Goal: Information Seeking & Learning: Find specific fact

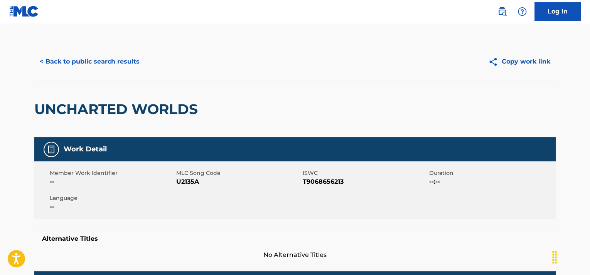
click at [84, 59] on button "< Back to public search results" at bounding box center [89, 61] width 111 height 19
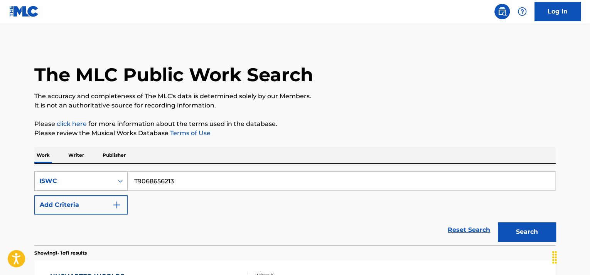
click at [92, 184] on div "ISWC" at bounding box center [80, 181] width 93 height 19
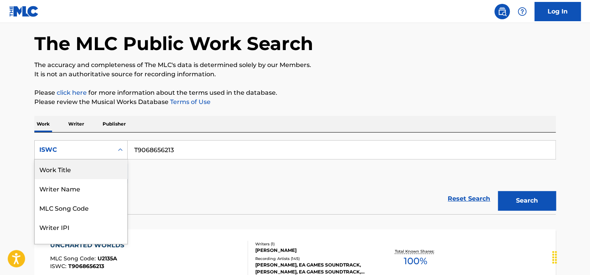
click at [78, 177] on div "Work Title" at bounding box center [81, 169] width 93 height 19
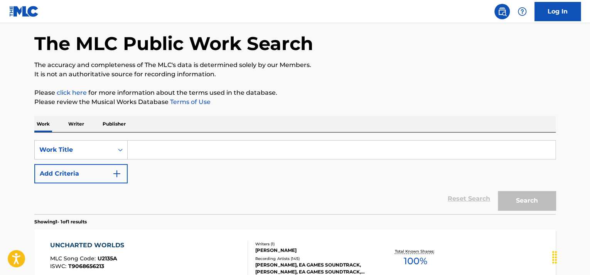
click at [159, 148] on input "Search Form" at bounding box center [342, 150] width 428 height 19
paste input "TAKEDOWN"
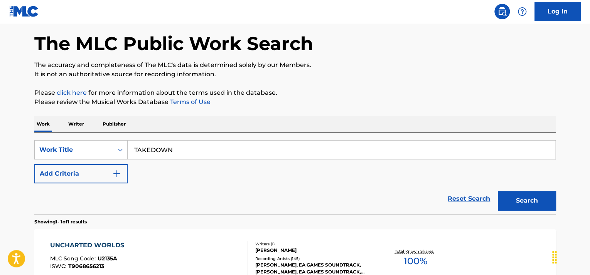
type input "TAKEDOWN"
click at [90, 178] on button "Add Criteria" at bounding box center [80, 173] width 93 height 19
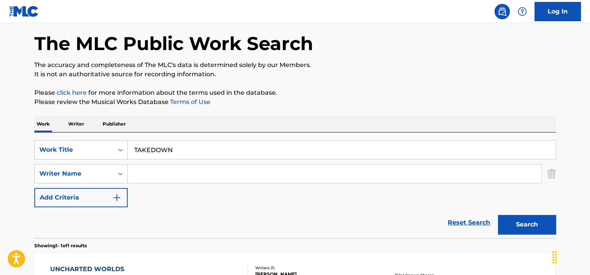
click at [159, 178] on input "Search Form" at bounding box center [335, 174] width 414 height 19
click at [498, 215] on button "Search" at bounding box center [527, 224] width 58 height 19
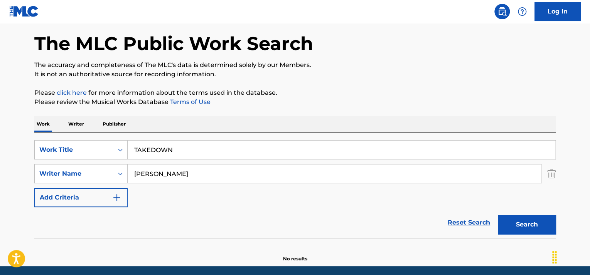
click at [170, 174] on input "[PERSON_NAME]" at bounding box center [335, 174] width 414 height 19
paste input "S"
click at [517, 217] on button "Search" at bounding box center [527, 224] width 58 height 19
click at [160, 178] on input "[PERSON_NAME]" at bounding box center [335, 174] width 414 height 19
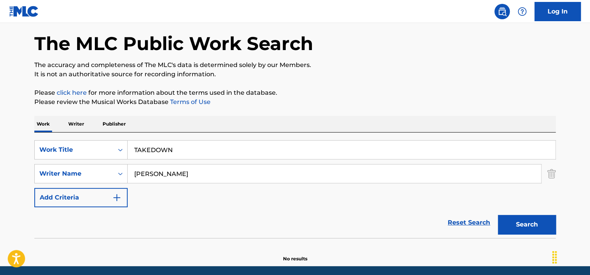
click at [160, 178] on input "[PERSON_NAME]" at bounding box center [335, 174] width 414 height 19
type input "[PERSON_NAME]"
click at [498, 215] on button "Search" at bounding box center [527, 224] width 58 height 19
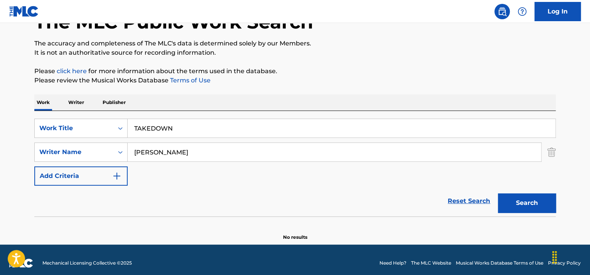
scroll to position [59, 0]
